Goal: Register for event/course

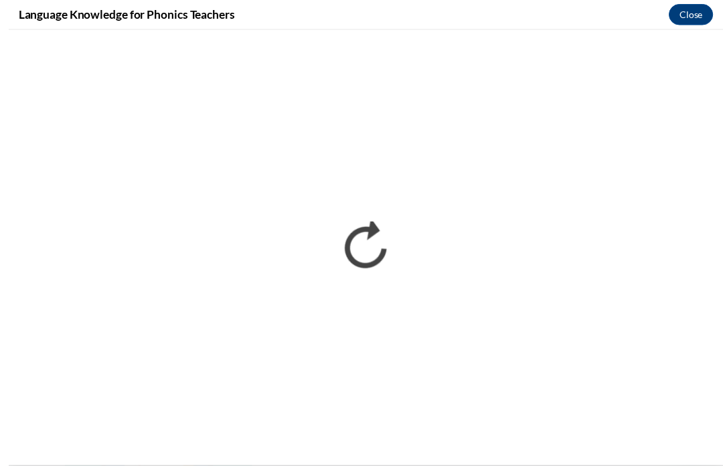
scroll to position [832, 0]
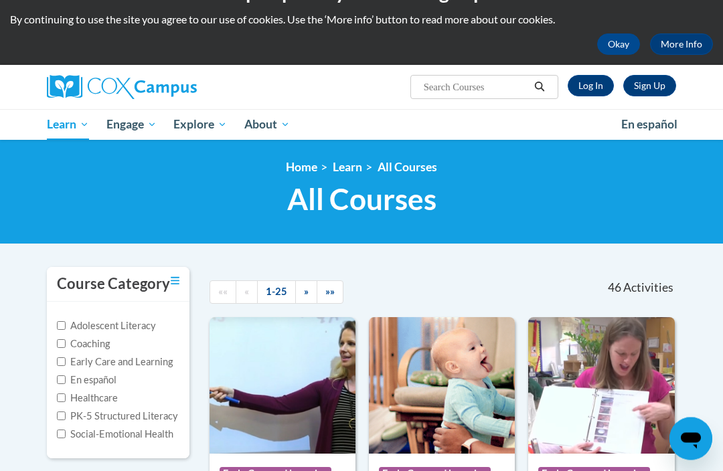
scroll to position [20, 0]
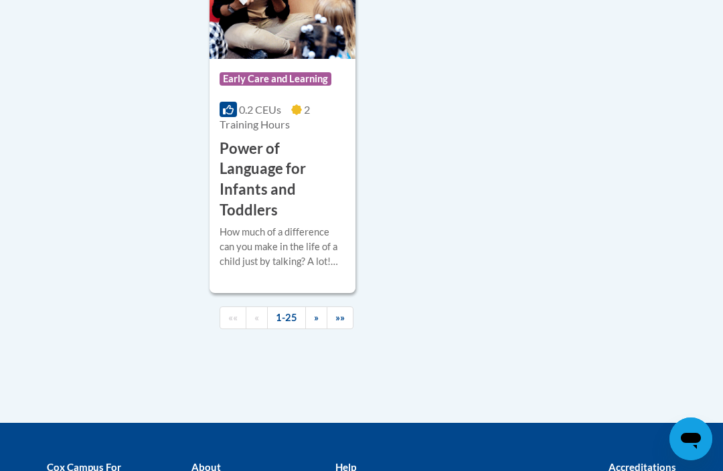
click at [319, 307] on link "»" at bounding box center [316, 318] width 22 height 23
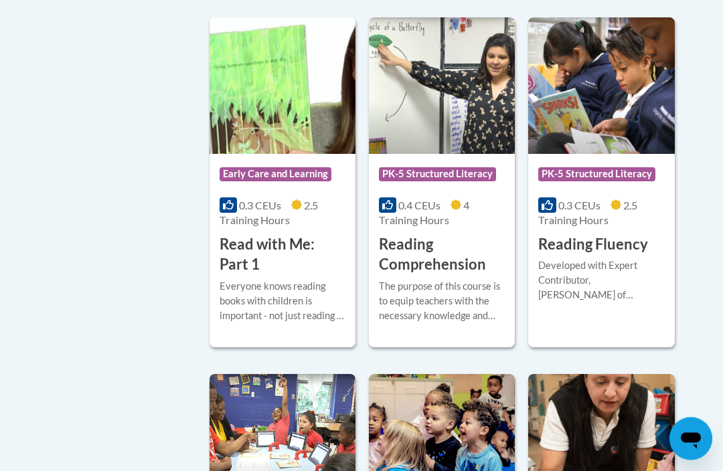
scroll to position [687, 0]
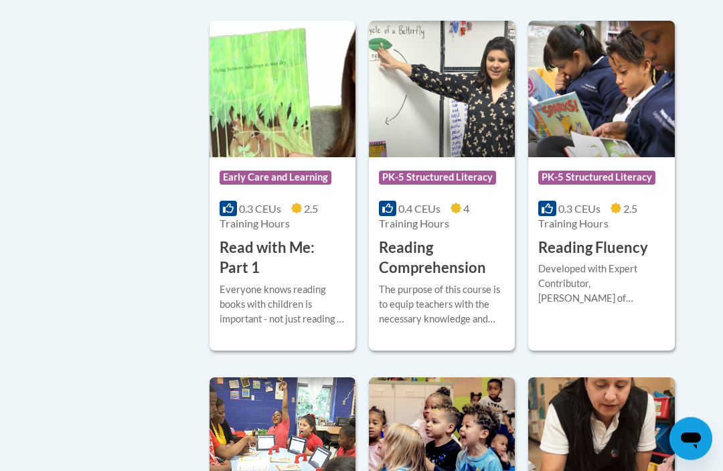
click at [599, 121] on img at bounding box center [601, 89] width 146 height 137
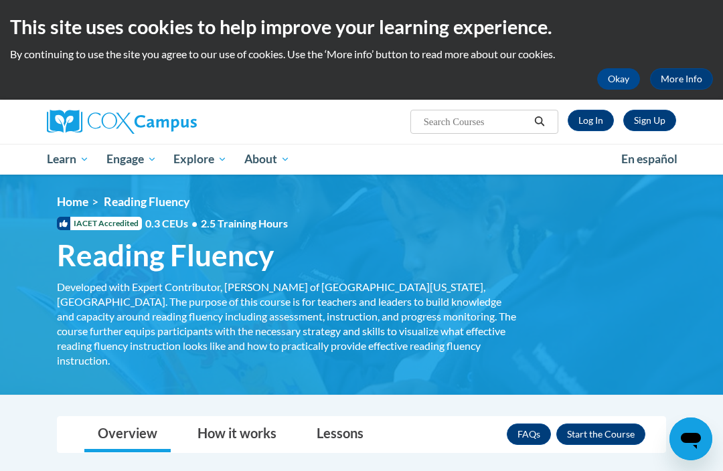
click at [595, 424] on button "Enroll" at bounding box center [600, 434] width 89 height 21
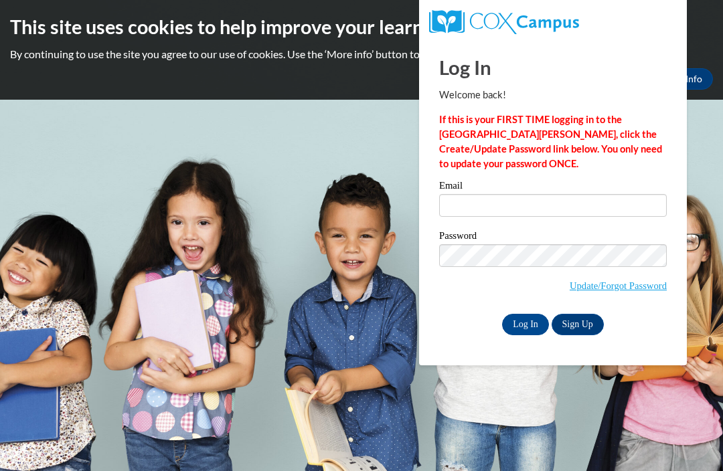
click at [469, 210] on input "Email" at bounding box center [553, 205] width 228 height 23
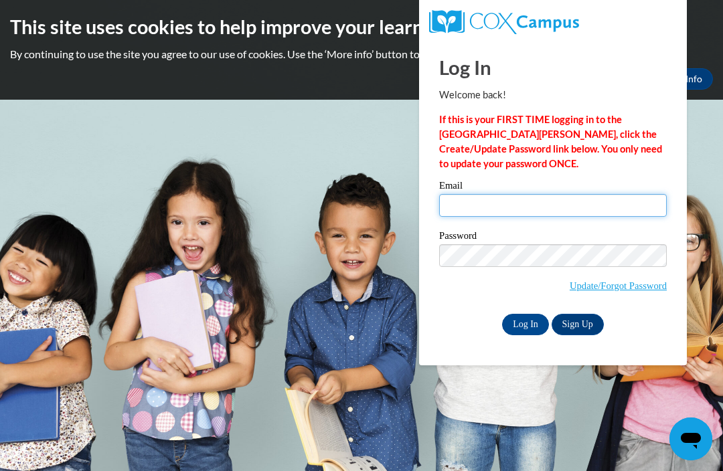
type input "brandyl@bdlc.org"
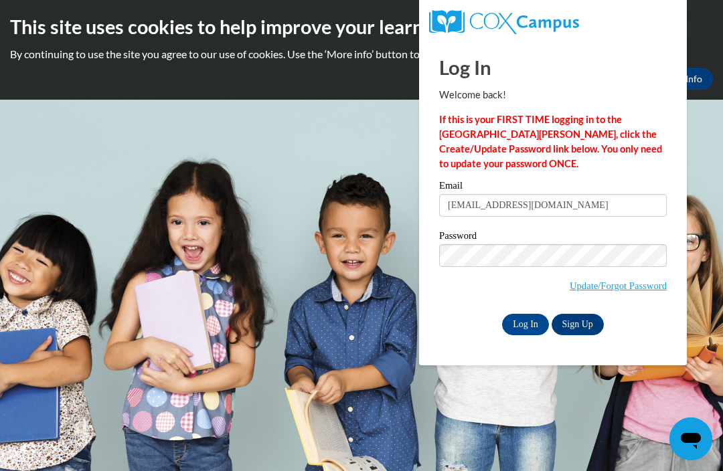
click at [526, 323] on input "Log In" at bounding box center [525, 324] width 47 height 21
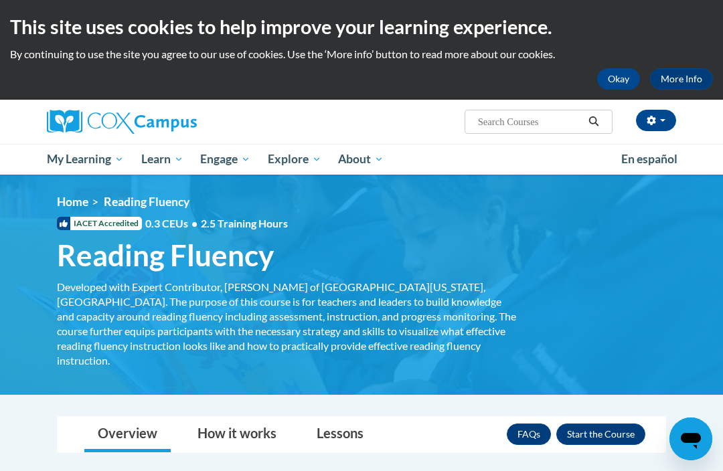
click at [589, 424] on button "Enroll" at bounding box center [600, 434] width 89 height 21
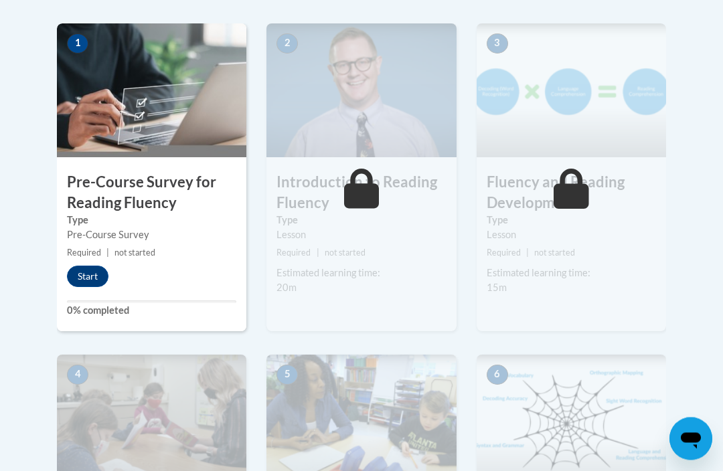
scroll to position [427, 0]
click at [84, 279] on button "Start" at bounding box center [88, 276] width 42 height 21
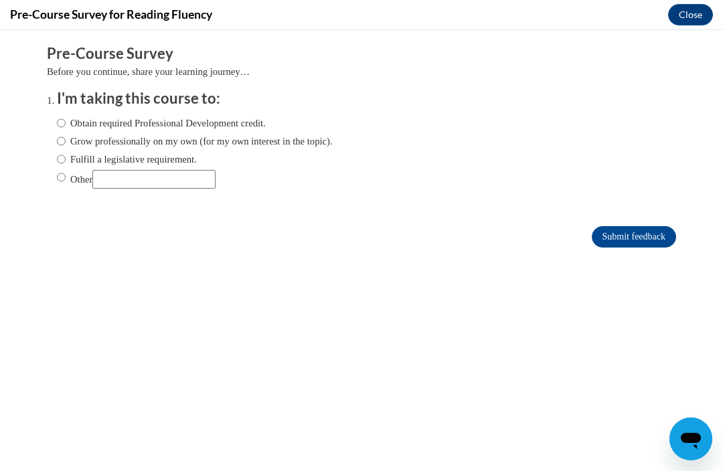
scroll to position [0, 0]
click at [64, 120] on input "Obtain required Professional Development credit." at bounding box center [61, 123] width 9 height 15
radio input "true"
click at [629, 237] on input "Submit feedback" at bounding box center [634, 236] width 84 height 21
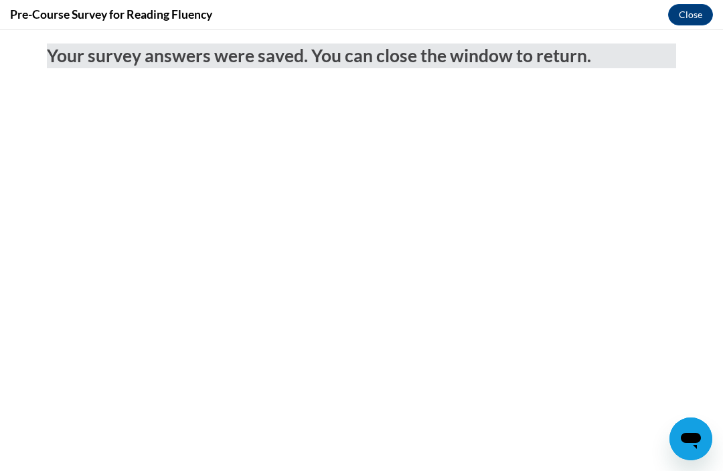
click at [682, 9] on button "Close" at bounding box center [690, 14] width 45 height 21
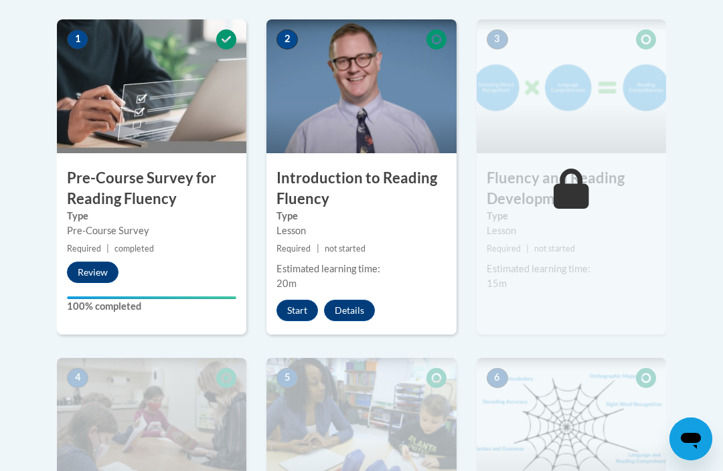
scroll to position [424, 0]
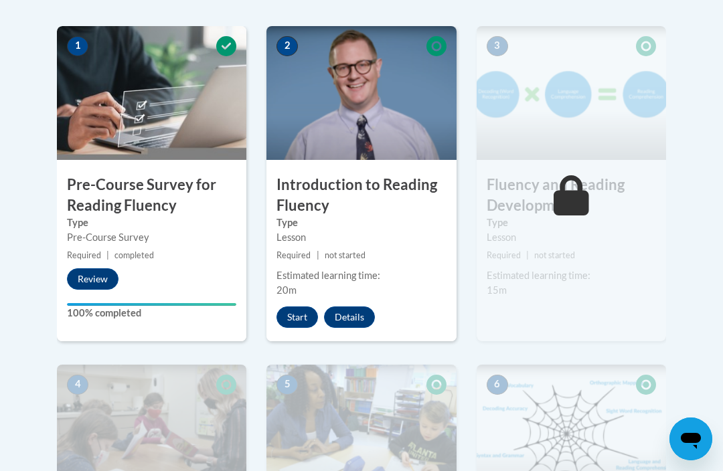
click at [303, 311] on button "Start" at bounding box center [298, 317] width 42 height 21
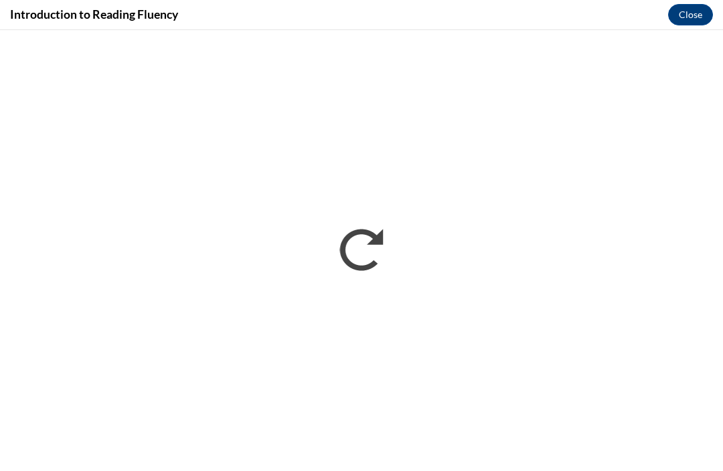
scroll to position [0, 0]
